Goal: Task Accomplishment & Management: Use online tool/utility

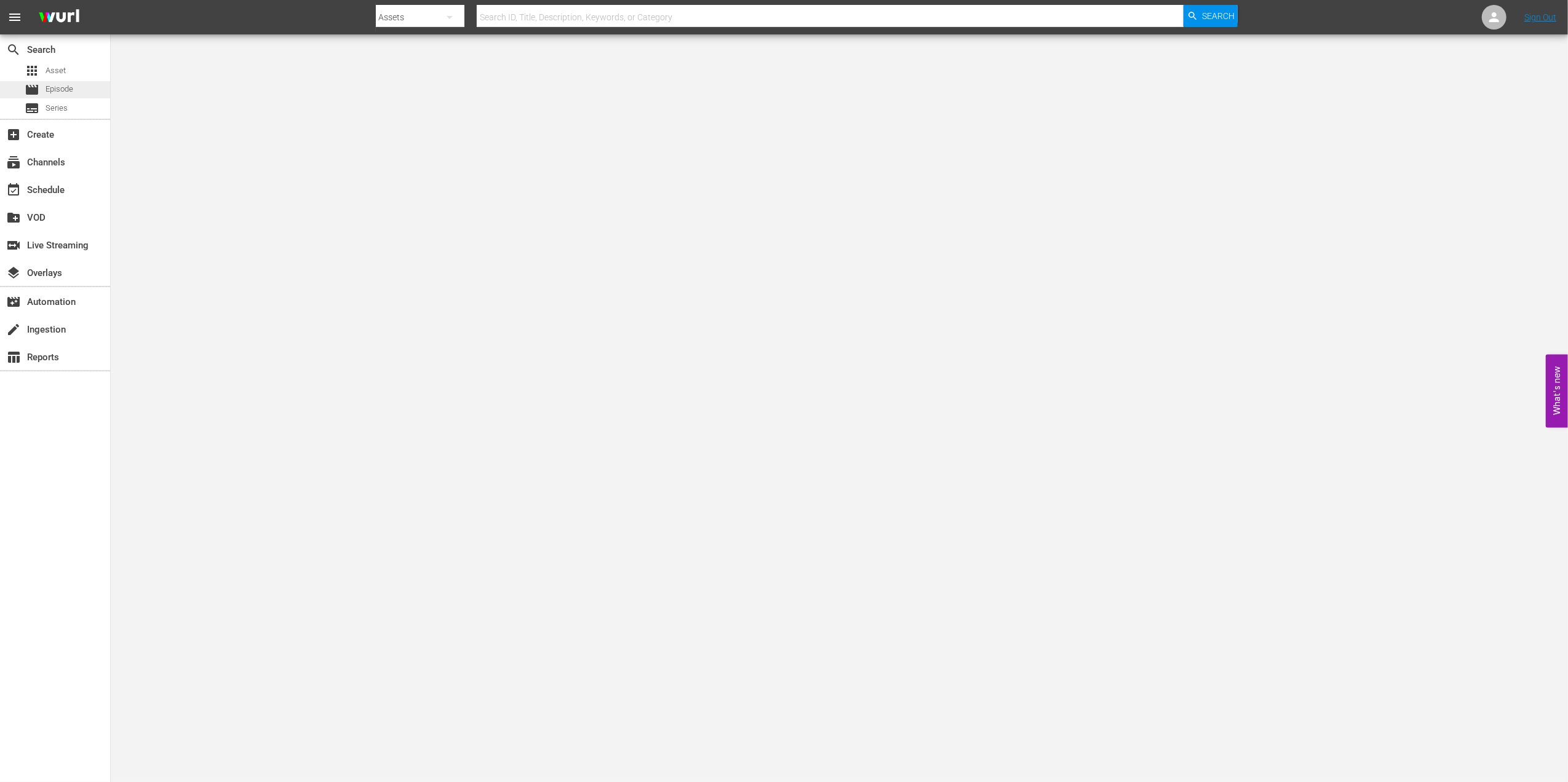
click at [55, 81] on div "movie Episode" at bounding box center [49, 89] width 49 height 17
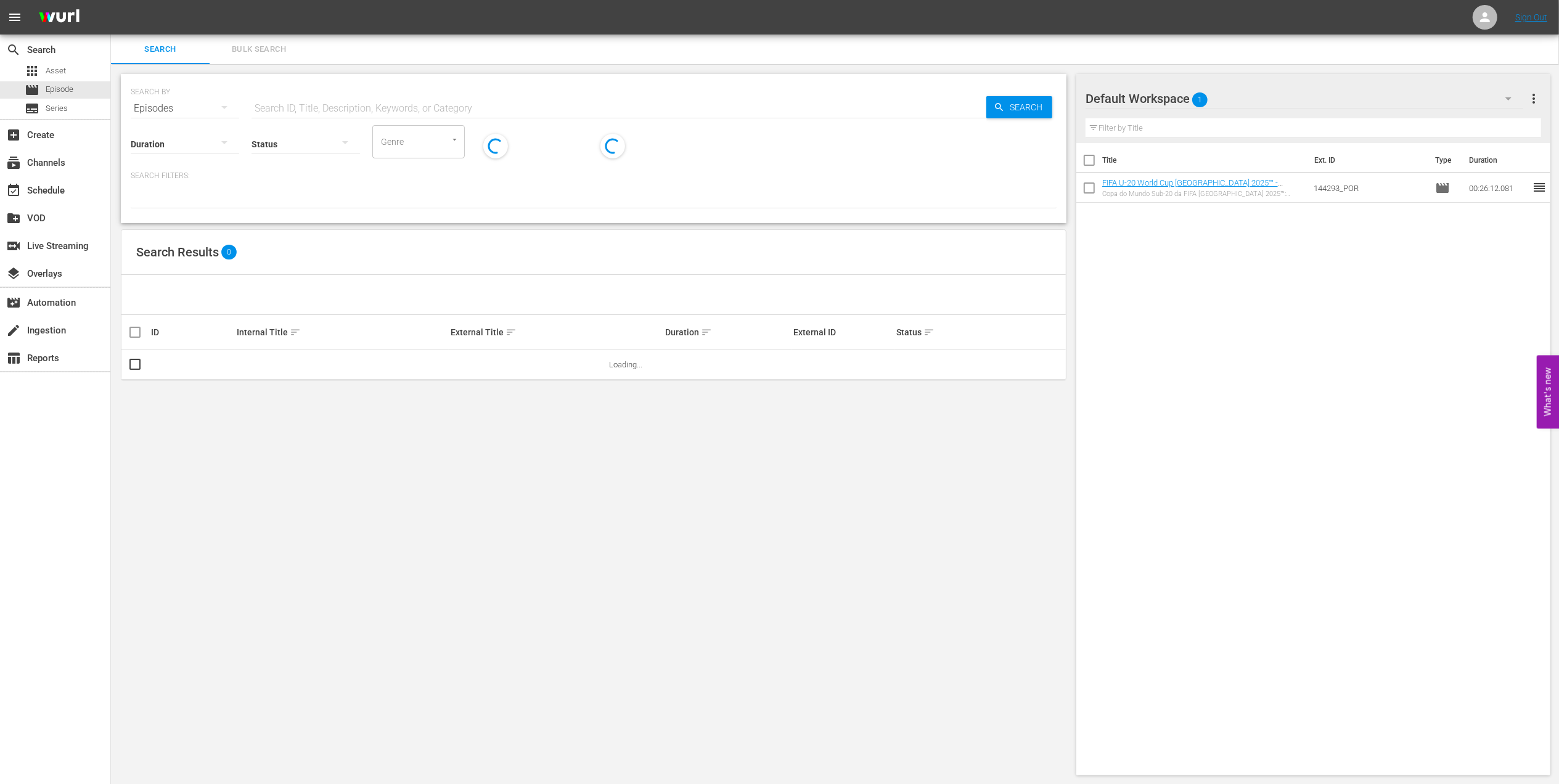
click at [502, 106] on input "text" at bounding box center [619, 108] width 735 height 30
paste input "Netherlands v [GEOGRAPHIC_DATA] | Quarter-finals | 1998 FIFA World Cup France™ …"
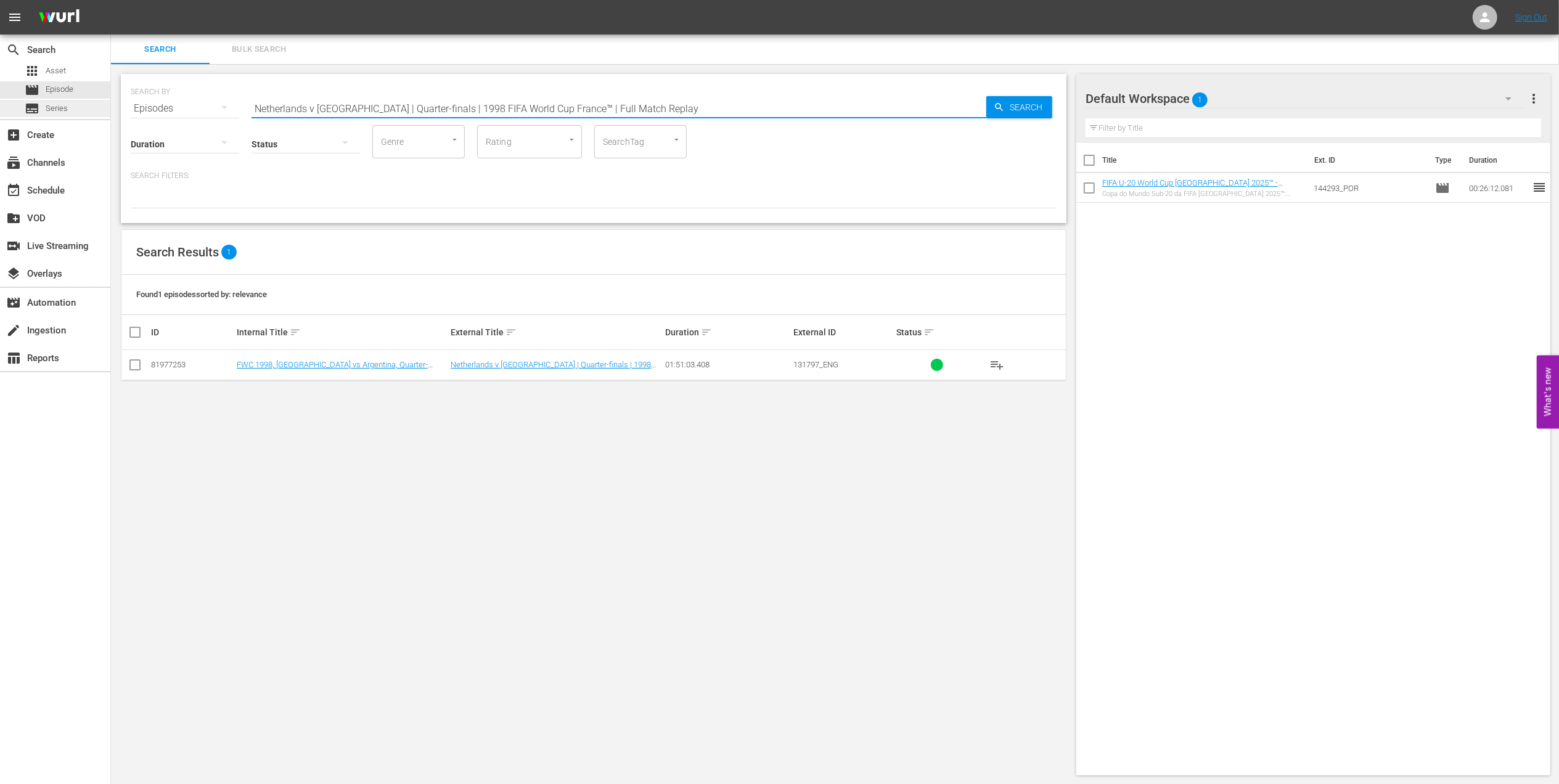
drag, startPoint x: 661, startPoint y: 109, endPoint x: 85, endPoint y: 101, distance: 576.1
click at [111, 0] on div "search Search apps Asset movie Episode subtitles Series add_box Create subscrip…" at bounding box center [835, 0] width 1448 height 0
click at [667, 110] on input "Netherlands v [GEOGRAPHIC_DATA] | Quarter-finals | 1998 FIFA World Cup France™ …" at bounding box center [619, 108] width 735 height 30
drag, startPoint x: 697, startPoint y: 110, endPoint x: 105, endPoint y: 108, distance: 592.0
click at [111, 0] on div "search Search apps Asset movie Episode subtitles Series add_box Create subscrip…" at bounding box center [835, 0] width 1448 height 0
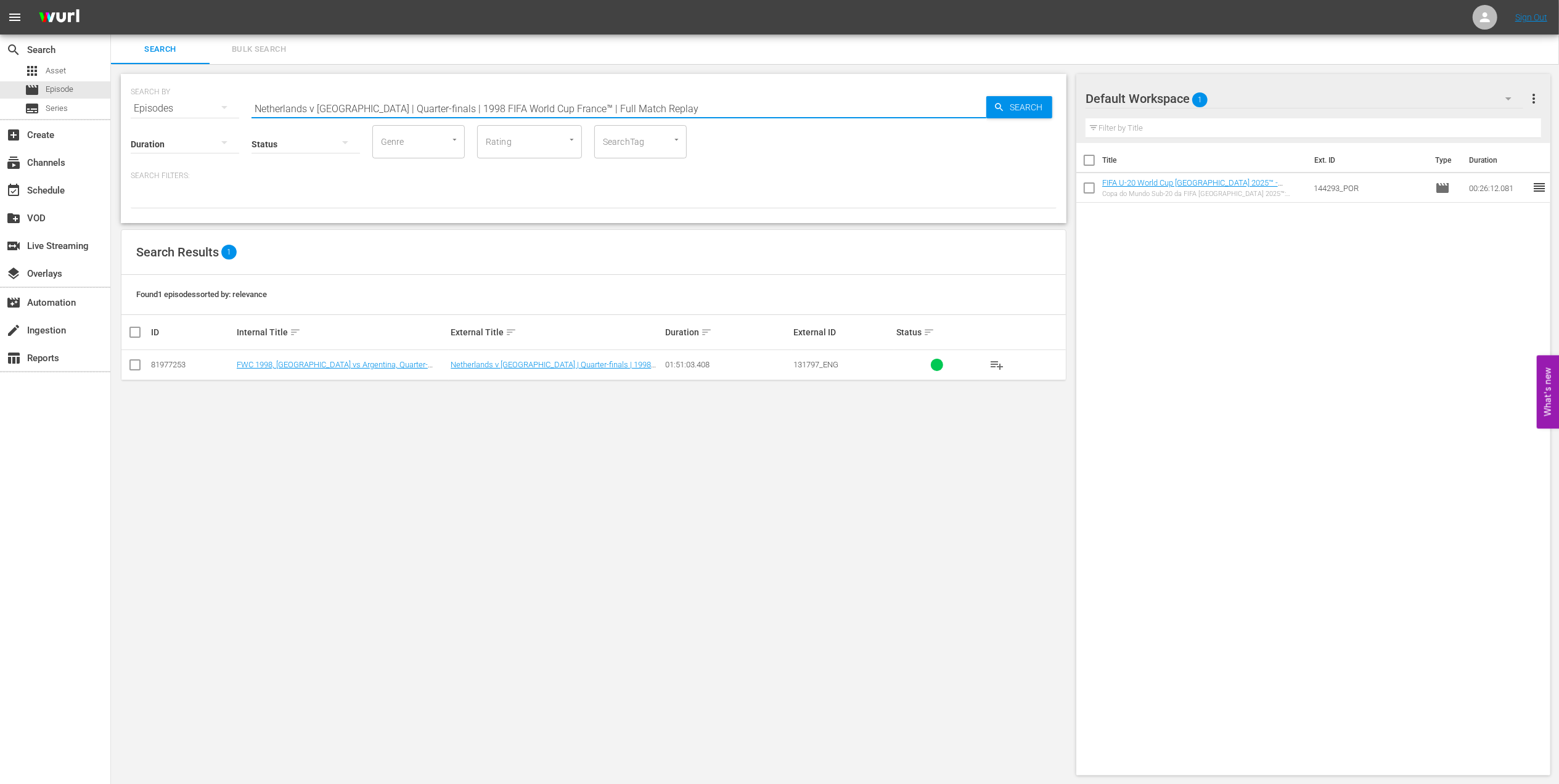
paste input "FWC 1998 - Final - [GEOGRAPHIC_DATA] v [GEOGRAPHIC_DATA]"
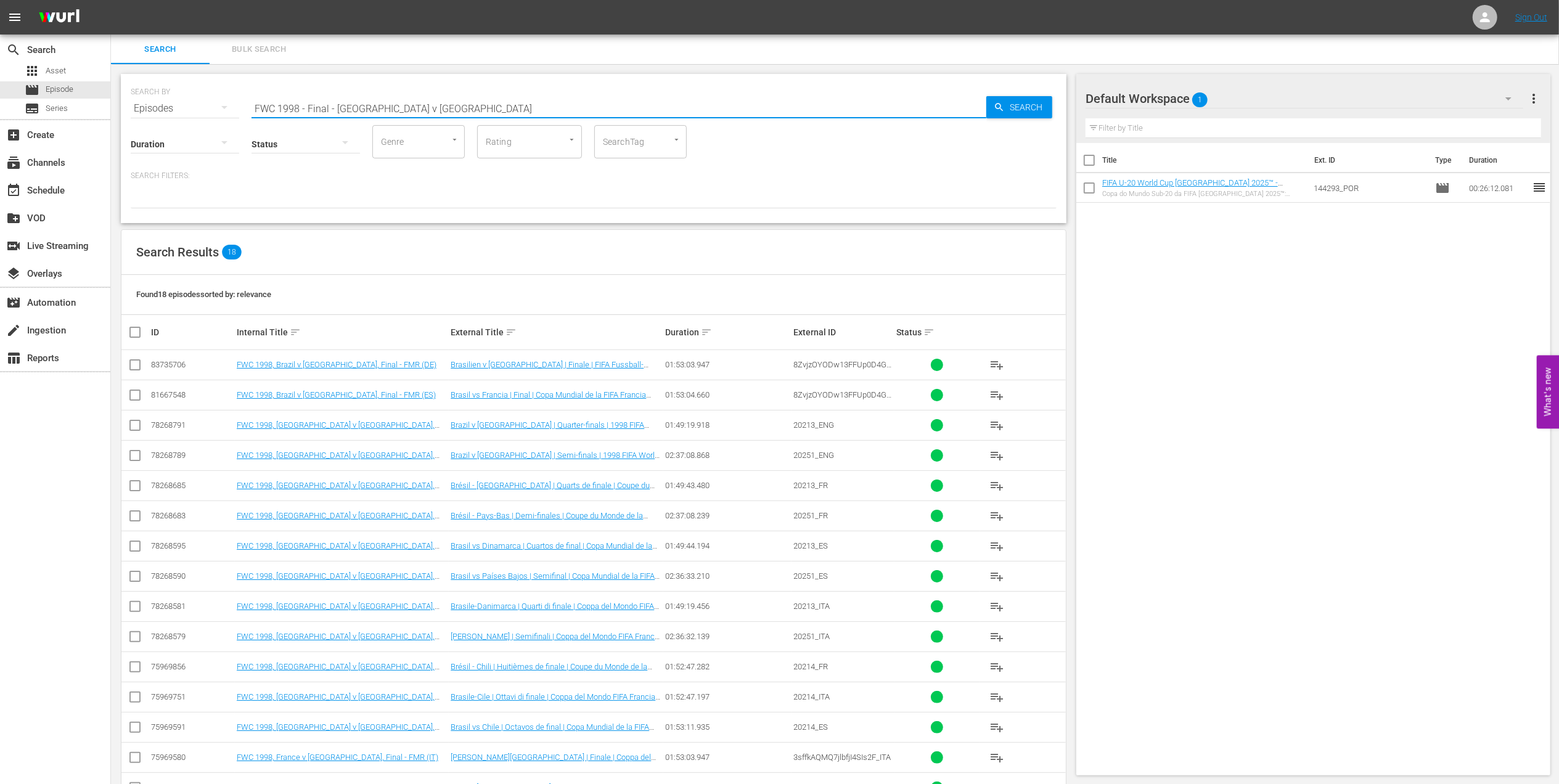
drag, startPoint x: 420, startPoint y: 106, endPoint x: 196, endPoint y: 109, distance: 224.0
click at [196, 109] on div "SEARCH BY Search By Episodes Search ID, Title, Description, Keywords, or Catego…" at bounding box center [593, 101] width 926 height 44
paste input "1998 Official Film - La Coupe de la Gloir"
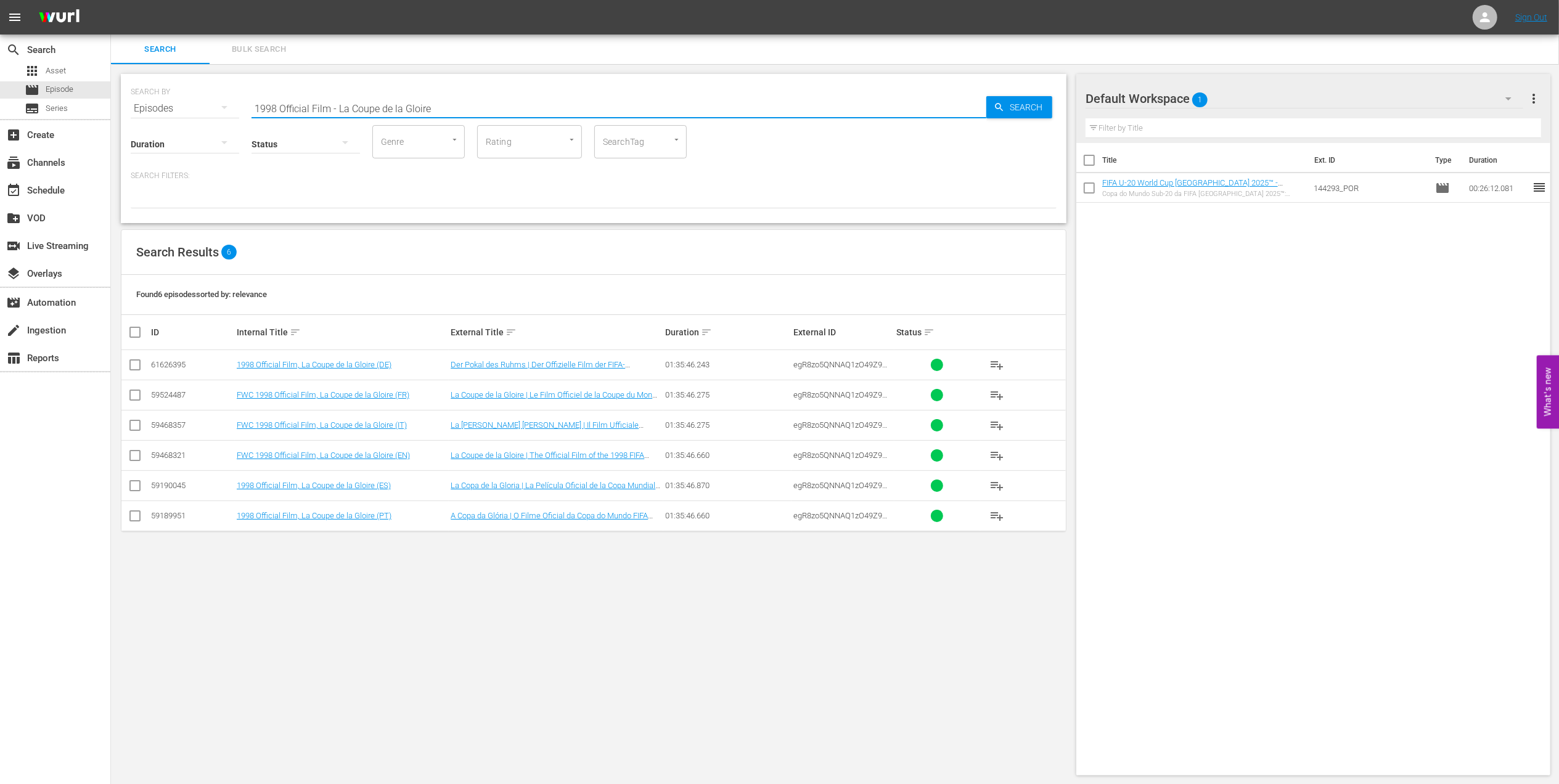
drag, startPoint x: 437, startPoint y: 103, endPoint x: 167, endPoint y: 104, distance: 270.0
click at [167, 104] on div "SEARCH BY Search By Episodes Search ID, Title, Description, Keywords, or Catego…" at bounding box center [593, 101] width 926 height 44
paste input "FIFA World Cup™ Extra Time Thrillers 2"
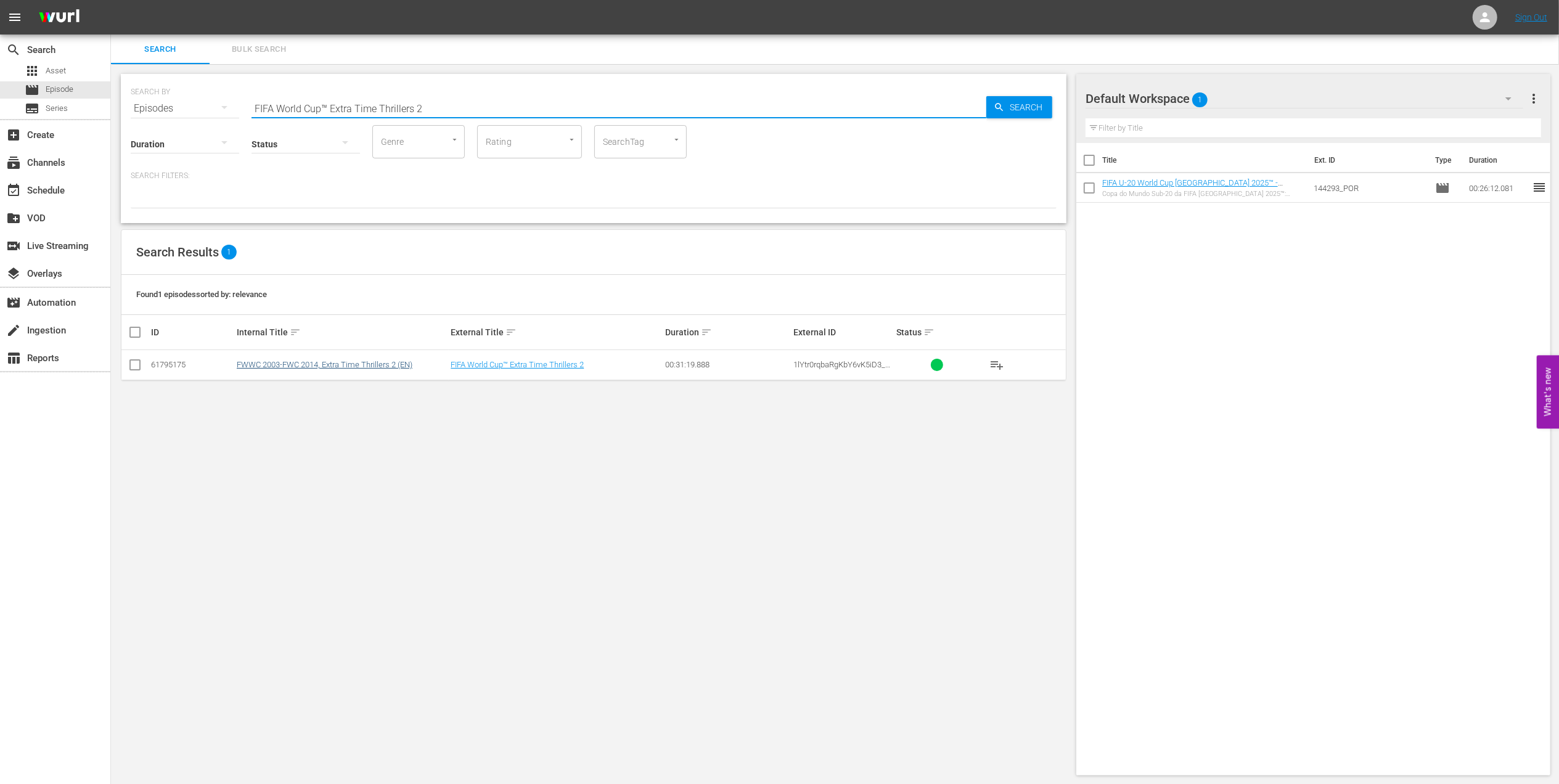
type input "FIFA World Cup™ Extra Time Thrillers 2"
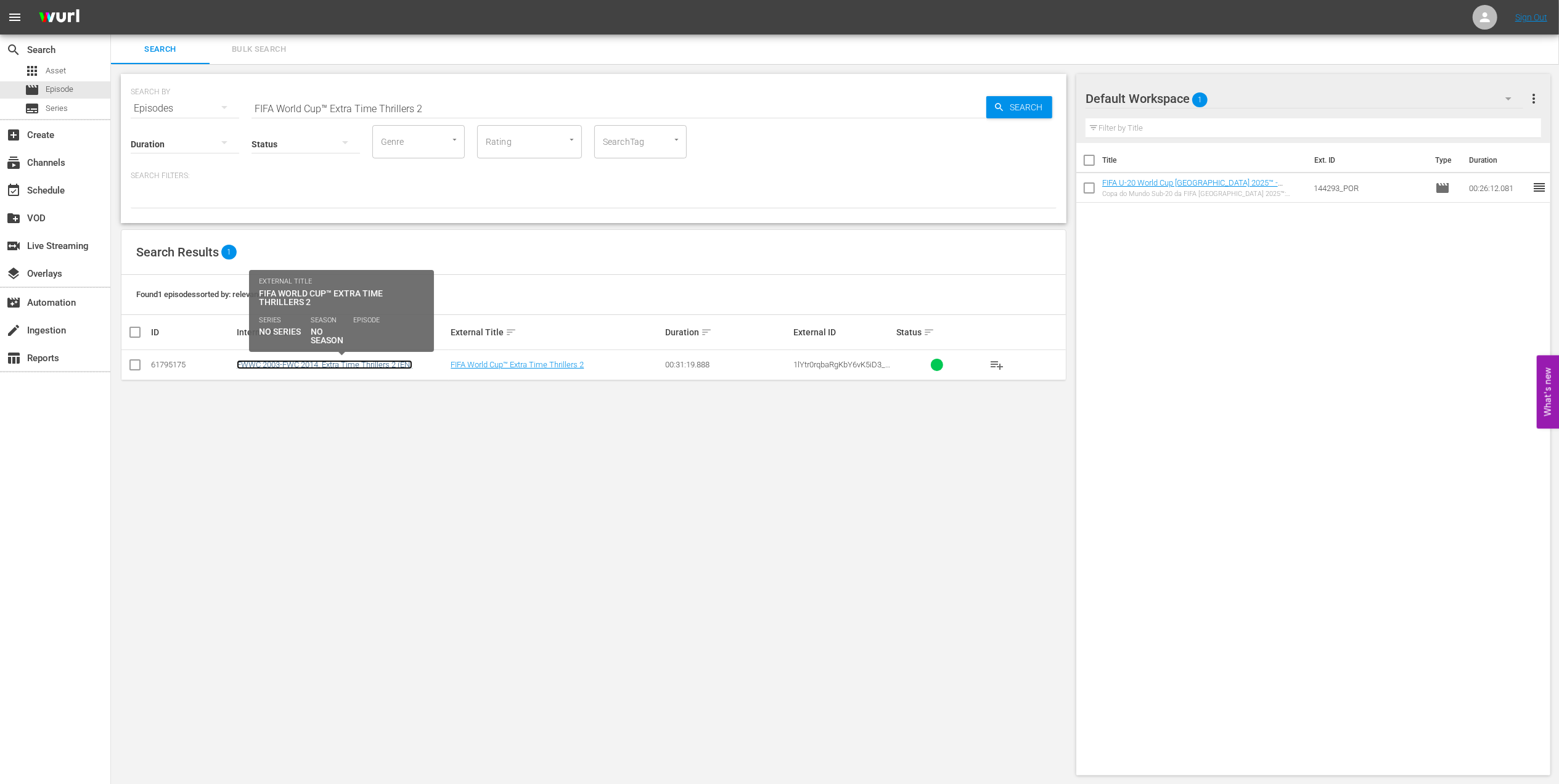
click at [333, 366] on link "FWWC 2003-FWC 2014, Extra Time Thrillers 2 (EN)" at bounding box center [324, 364] width 176 height 9
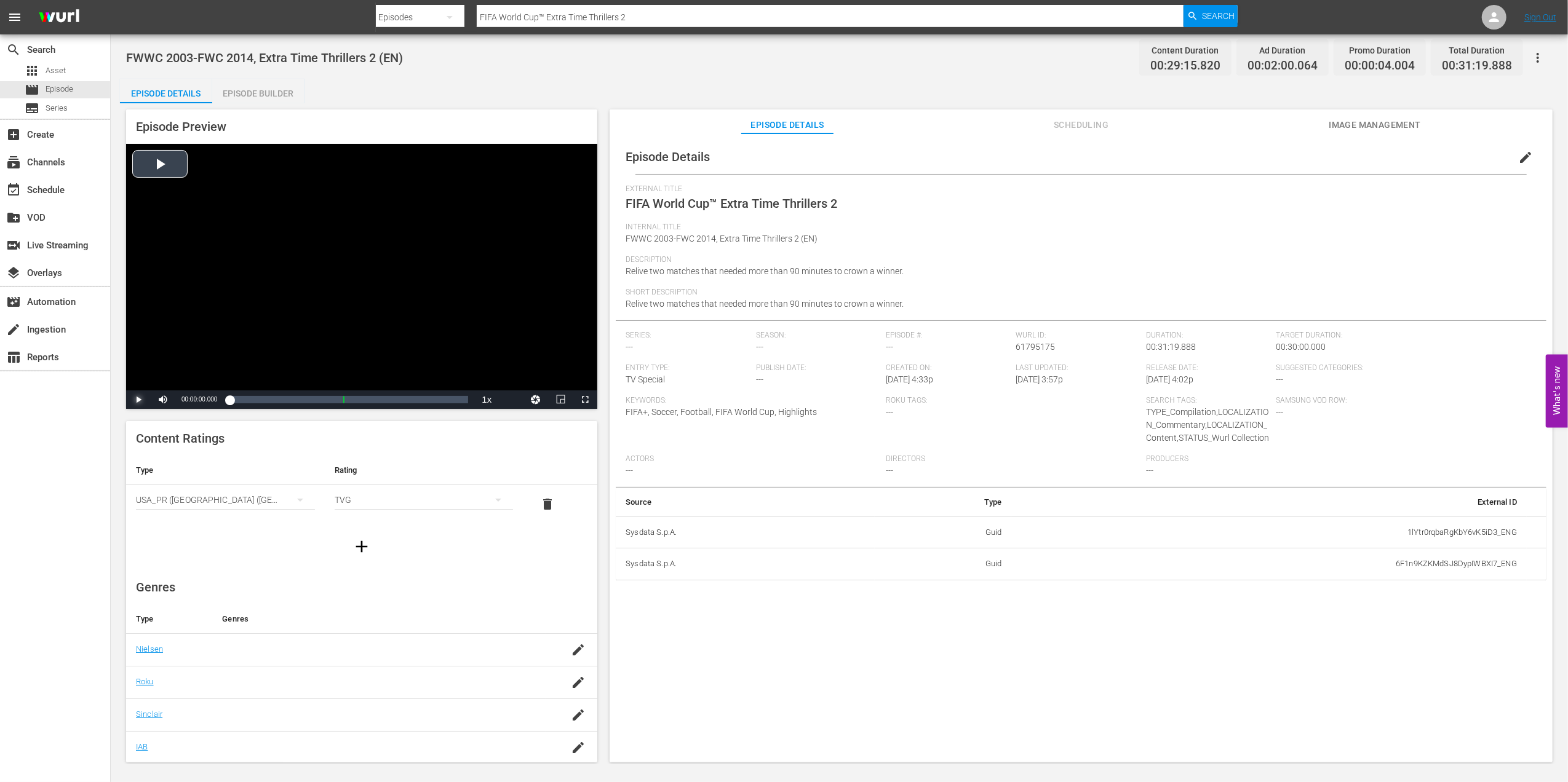
click at [139, 372] on span "Video Player" at bounding box center [139, 400] width 0 height 0
click at [289, 372] on div "Loaded : 1.34% 00:07:45.126 [GEOGRAPHIC_DATA] v [GEOGRAPHIC_DATA] | Round of 16…" at bounding box center [349, 400] width 238 height 12
click at [265, 90] on div "Episode Builder" at bounding box center [258, 94] width 92 height 30
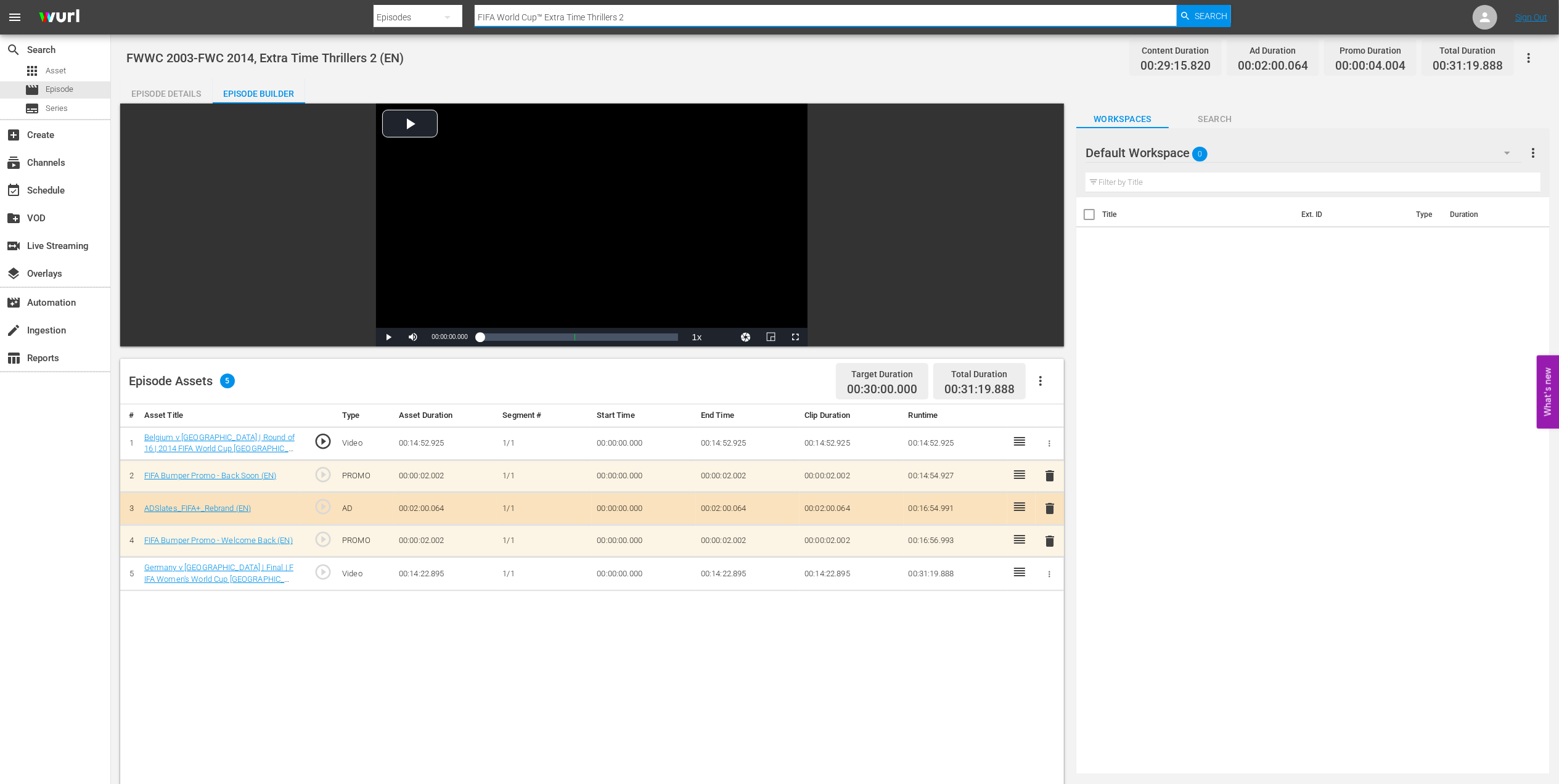
drag, startPoint x: 642, startPoint y: 12, endPoint x: 435, endPoint y: 13, distance: 207.0
click at [435, 12] on div "Search By Episodes Search ID, Title, Description, Keywords, or Category FIFA Wo…" at bounding box center [802, 17] width 858 height 30
paste input "Belgium v [GEOGRAPHIC_DATA] | Round of 16 | FIFA World Cup 2014 | Full Match Re…"
type input "Belgium v [GEOGRAPHIC_DATA] | Round of 16 | FIFA World Cup 2014 | Full Match Re…"
click at [667, 19] on span "Search" at bounding box center [1210, 16] width 33 height 22
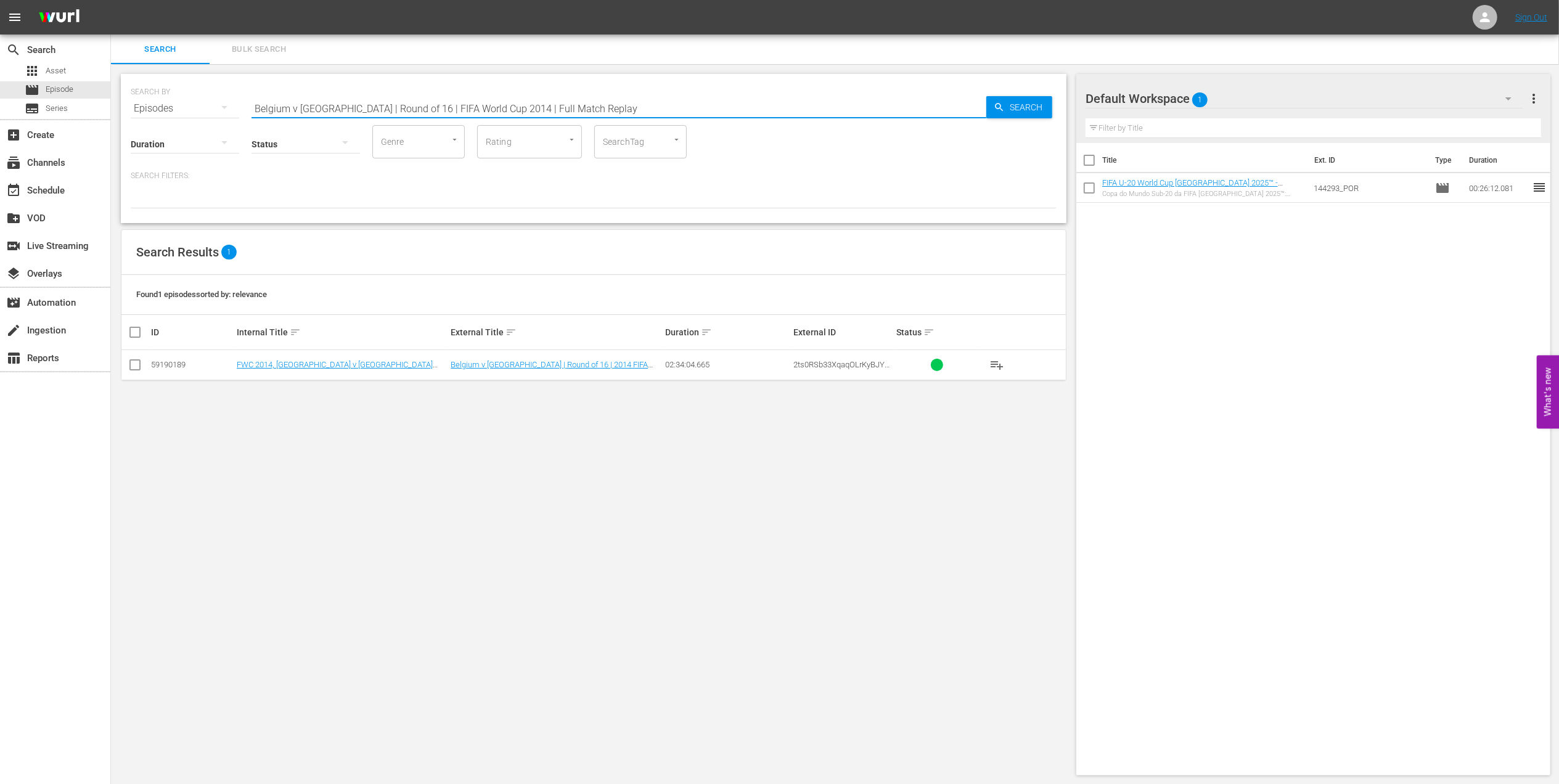
drag, startPoint x: 569, startPoint y: 106, endPoint x: 203, endPoint y: 106, distance: 366.0
click at [203, 106] on div "SEARCH BY Search By Episodes Search ID, Title, Description, Keywords, or Catego…" at bounding box center [593, 101] width 926 height 44
paste input "Confederations Cup 2009, USA v BRA"
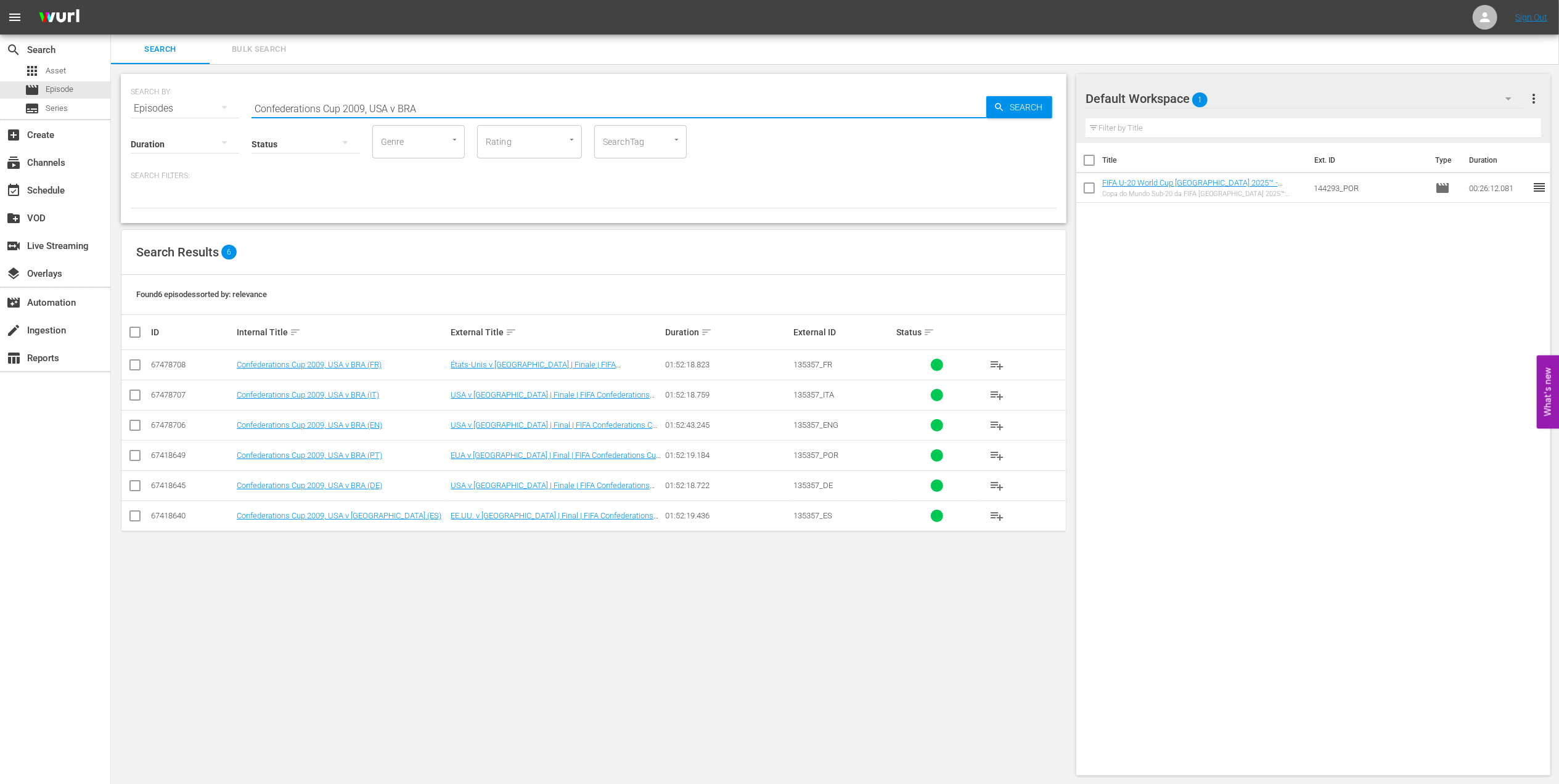
type input "Confederations Cup 2009, USA v BRA"
